Goal: Task Accomplishment & Management: Use online tool/utility

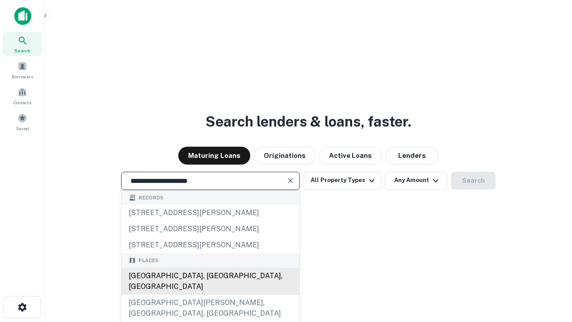
click at [210, 295] on div "Santa Monica, CA, USA" at bounding box center [211, 281] width 178 height 27
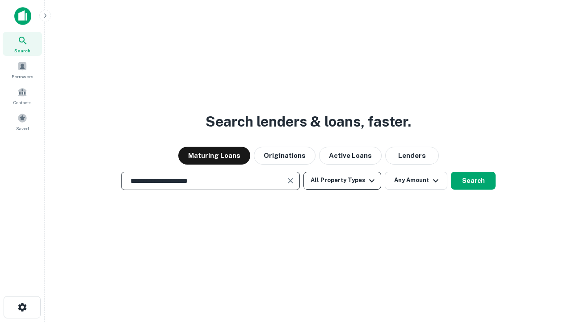
type input "**********"
click at [342, 180] on button "All Property Types" at bounding box center [343, 181] width 78 height 18
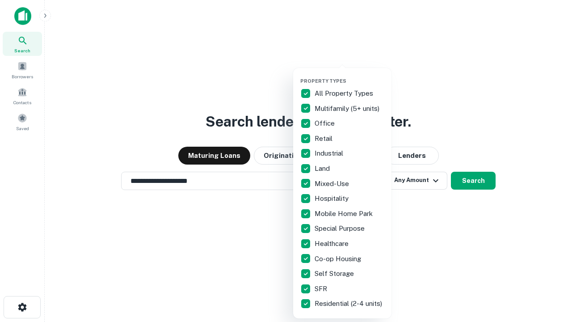
click at [350, 75] on button "button" at bounding box center [349, 75] width 98 height 0
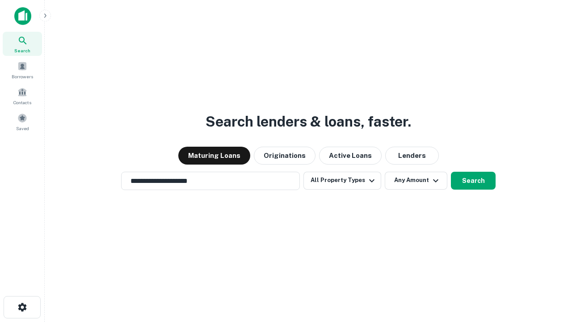
scroll to position [5, 108]
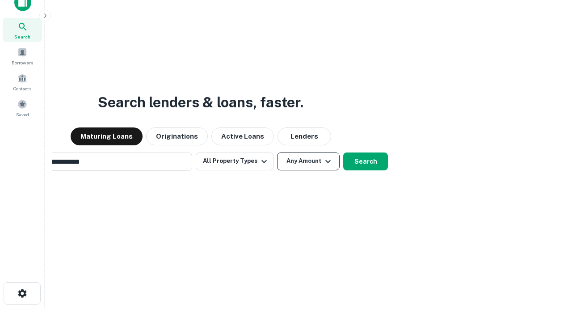
click at [277, 152] on button "Any Amount" at bounding box center [308, 161] width 63 height 18
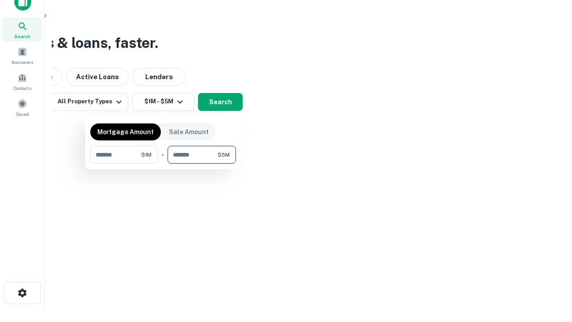
type input "*******"
click at [163, 164] on button "button" at bounding box center [163, 164] width 146 height 0
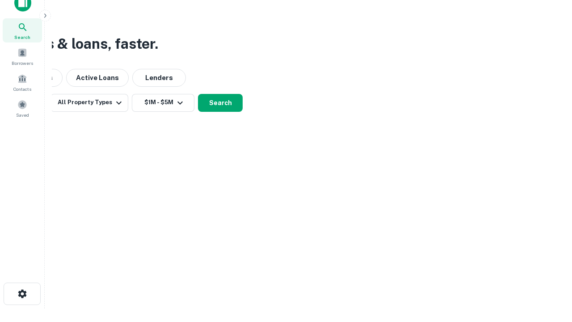
scroll to position [5, 165]
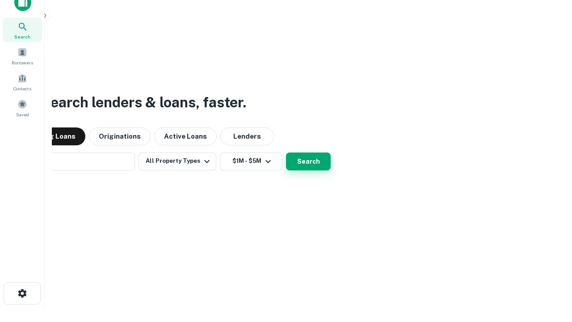
click at [286, 152] on button "Search" at bounding box center [308, 161] width 45 height 18
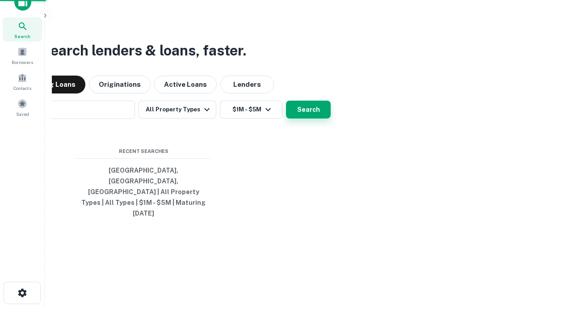
scroll to position [24, 253]
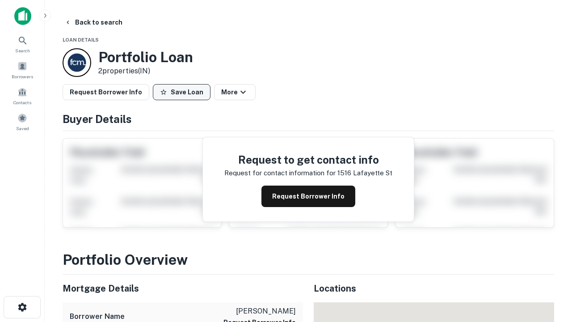
click at [181, 92] on button "Save Loan" at bounding box center [182, 92] width 58 height 16
